Goal: Find specific page/section: Find specific page/section

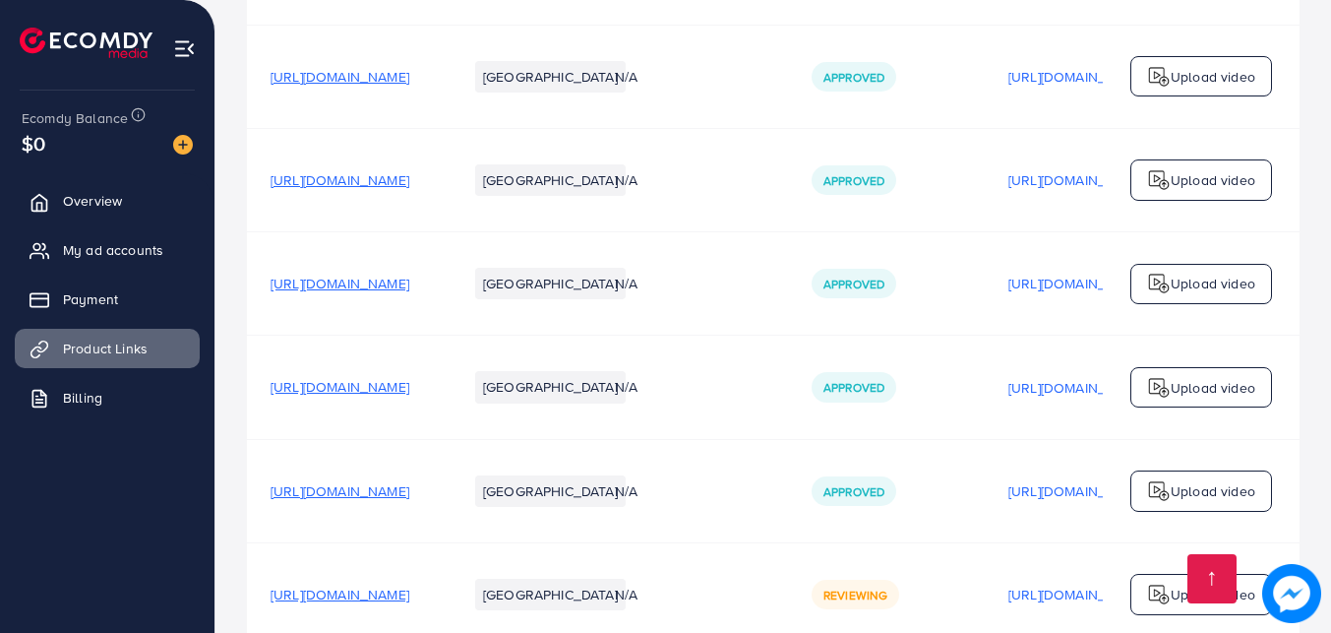
scroll to position [4765, 0]
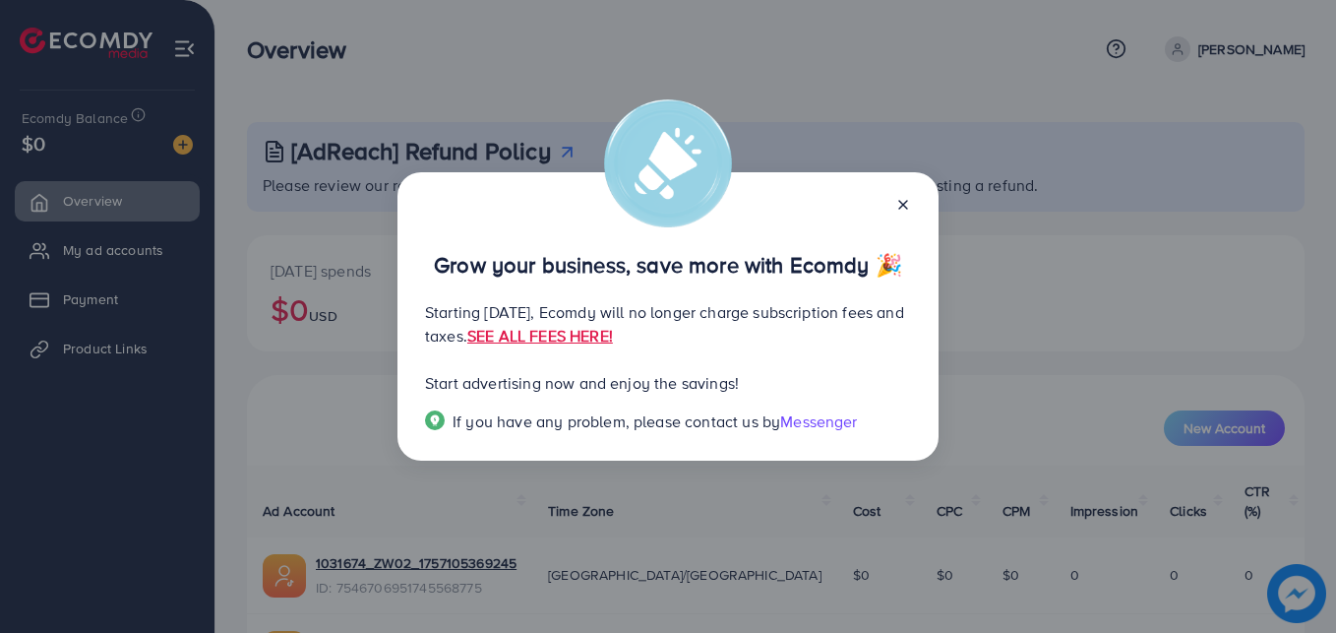
click at [896, 206] on icon at bounding box center [903, 205] width 16 height 16
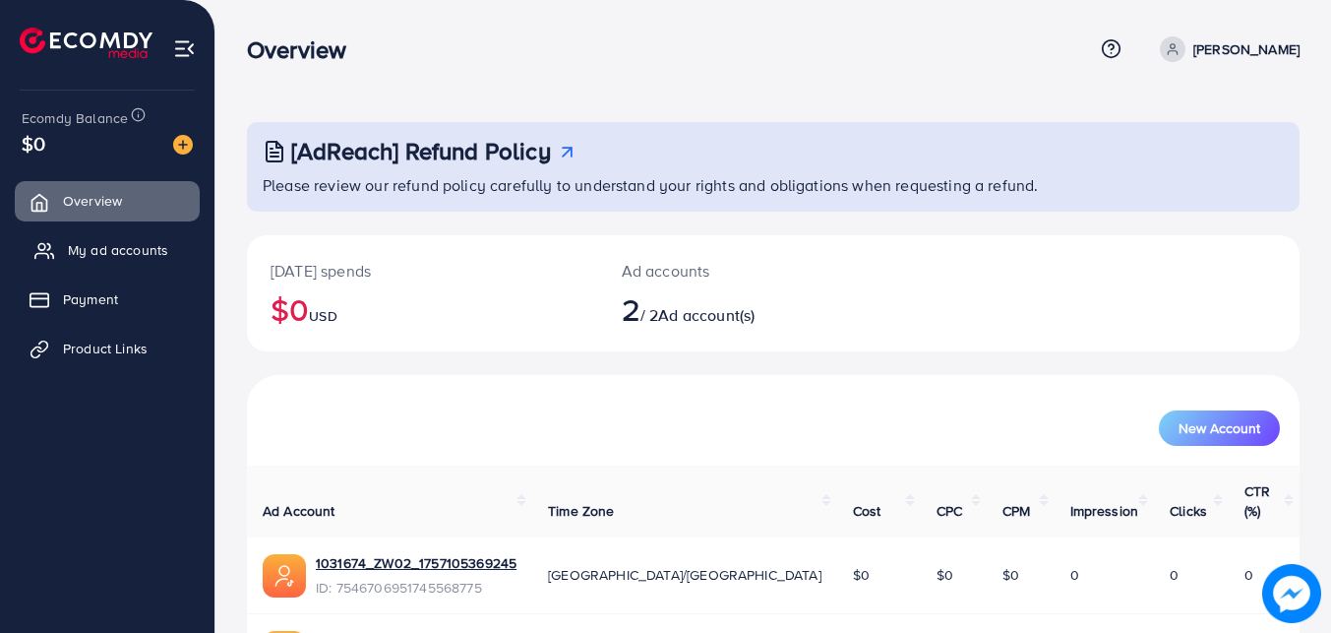
click at [148, 261] on link "My ad accounts" at bounding box center [107, 249] width 185 height 39
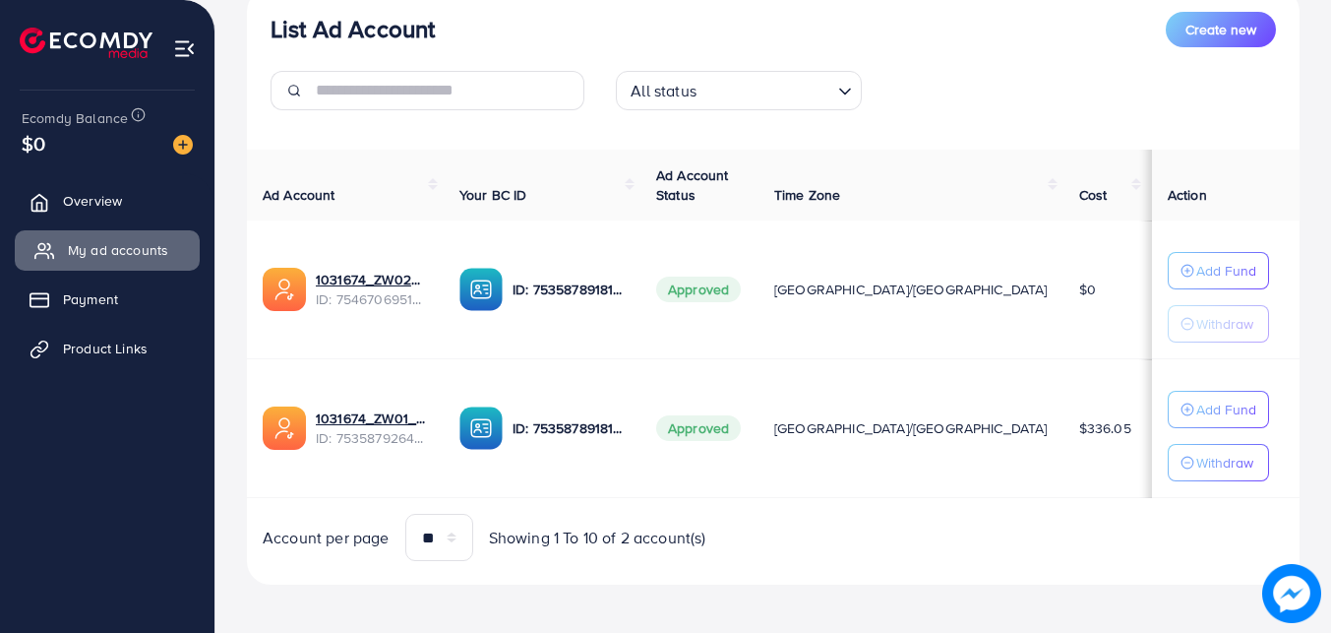
scroll to position [255, 0]
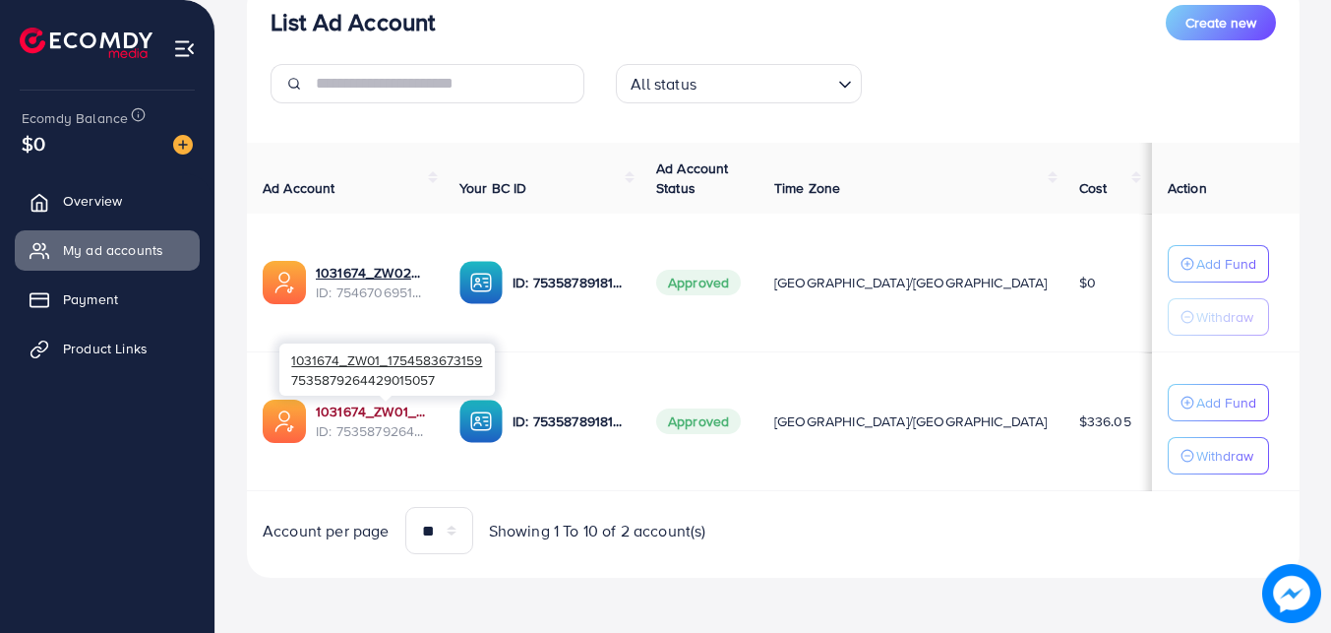
click at [361, 404] on link "1031674_ZW01_1754583673159" at bounding box center [372, 411] width 112 height 20
click at [136, 334] on link "Product Links" at bounding box center [107, 348] width 185 height 39
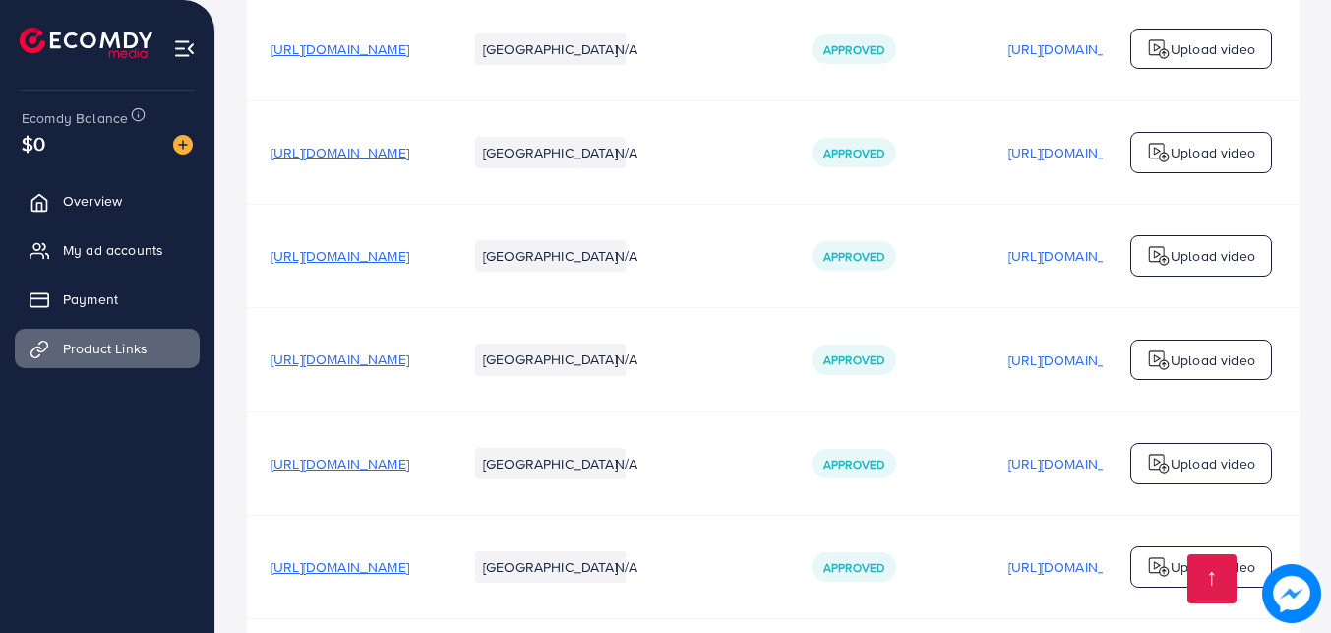
scroll to position [4765, 0]
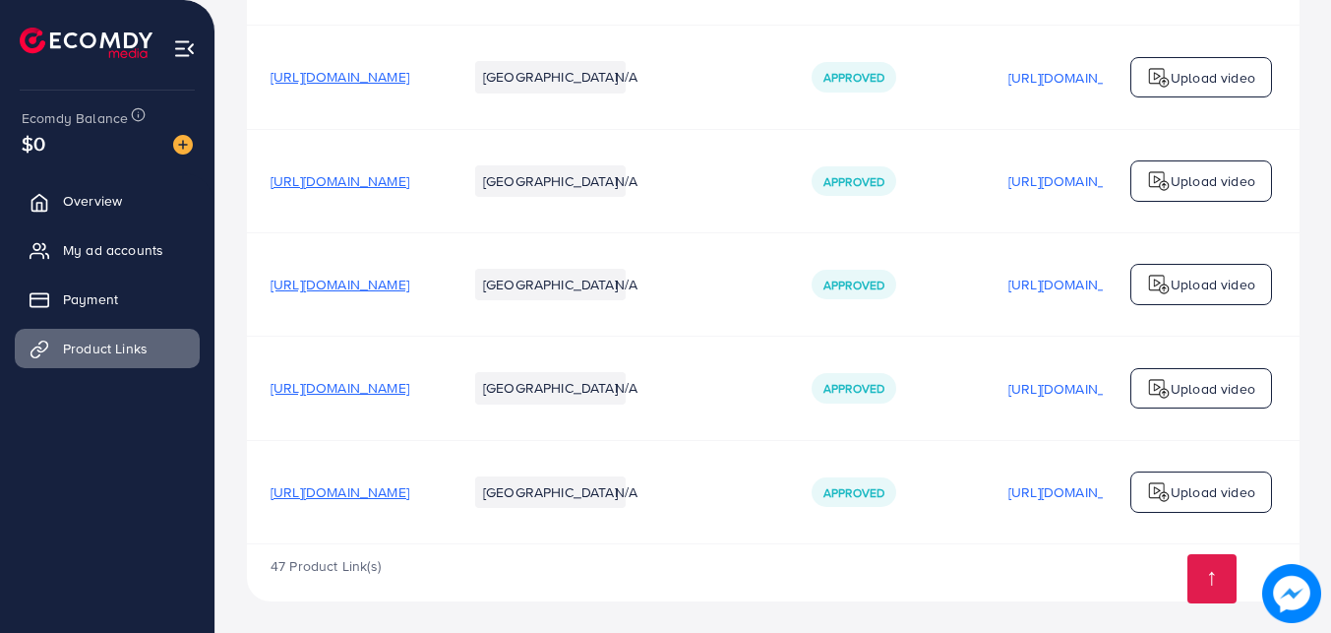
click at [409, 484] on span "[URL][DOMAIN_NAME]" at bounding box center [340, 492] width 139 height 20
drag, startPoint x: 148, startPoint y: 13, endPoint x: 143, endPoint y: 242, distance: 229.3
click at [143, 242] on span "My ad accounts" at bounding box center [118, 250] width 100 height 20
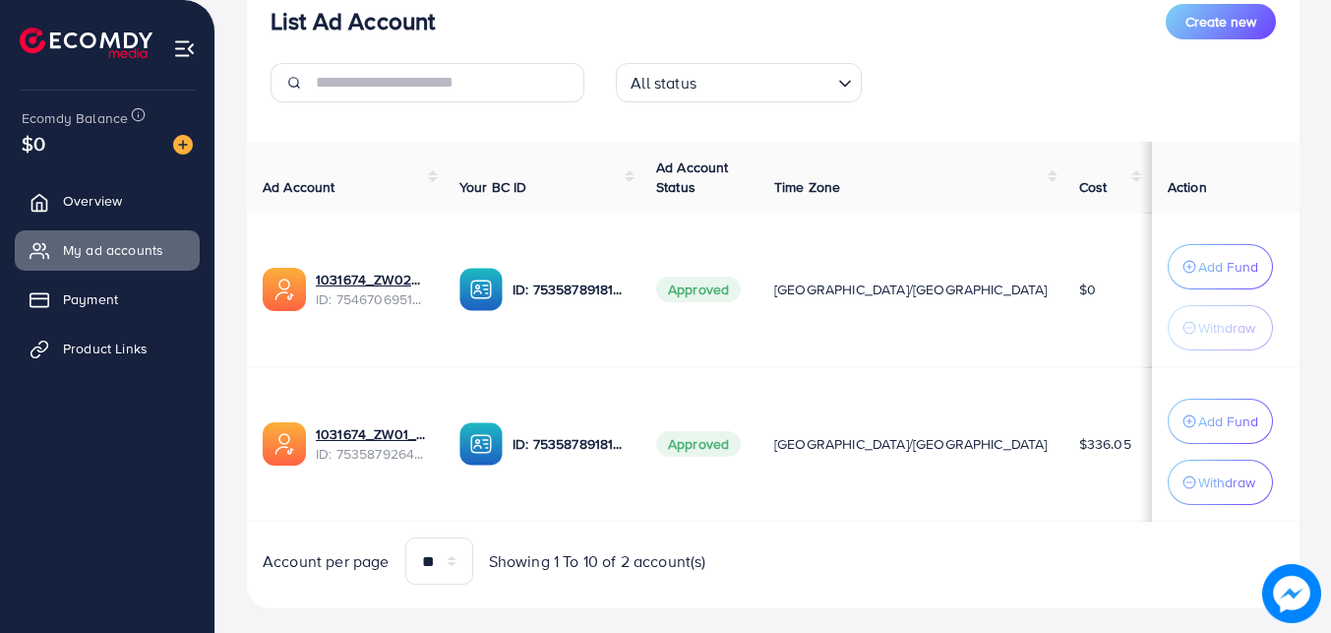
scroll to position [286, 0]
